Goal: Task Accomplishment & Management: Use online tool/utility

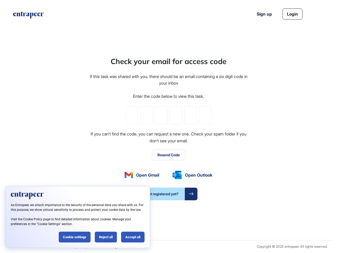
click at [169, 126] on div "Check your email for access code If this task was shared with you, there should…" at bounding box center [168, 128] width 159 height 144
click at [132, 115] on input "tel" at bounding box center [131, 115] width 13 height 18
click at [146, 115] on input "tel" at bounding box center [146, 115] width 13 height 18
click at [161, 115] on input "tel" at bounding box center [161, 115] width 13 height 18
click at [176, 115] on input "tel" at bounding box center [176, 115] width 13 height 18
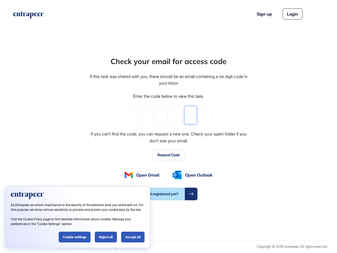
click at [191, 115] on input "tel" at bounding box center [190, 115] width 13 height 18
click at [205, 115] on input "tel" at bounding box center [205, 115] width 13 height 18
click at [169, 155] on button "Resend Code" at bounding box center [168, 155] width 33 height 11
